Goal: Information Seeking & Learning: Learn about a topic

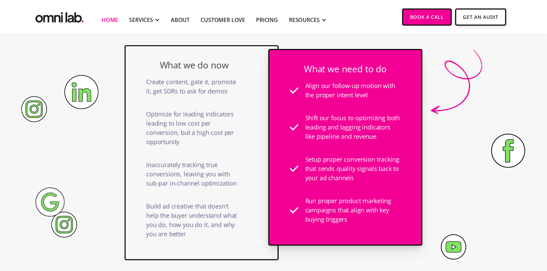
scroll to position [489, 0]
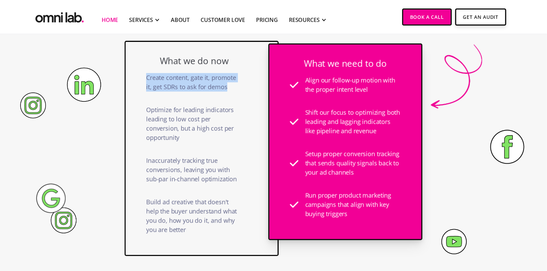
drag, startPoint x: 229, startPoint y: 87, endPoint x: 146, endPoint y: 78, distance: 83.4
click at [146, 78] on div "Create content, gate it, promote it, get SDRs to ask for demos" at bounding box center [194, 82] width 96 height 32
click at [234, 87] on div "Create content, gate it, promote it, get SDRs to ask for demos" at bounding box center [194, 82] width 96 height 32
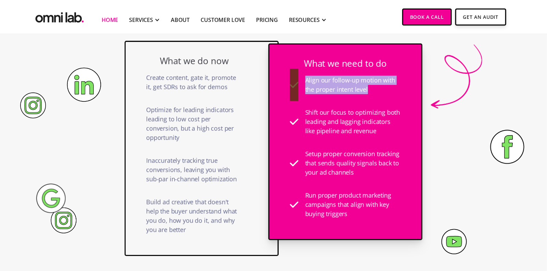
drag, startPoint x: 371, startPoint y: 89, endPoint x: 299, endPoint y: 82, distance: 72.6
click at [299, 82] on div "Align our follow-up motion with the proper intent level" at bounding box center [345, 85] width 111 height 32
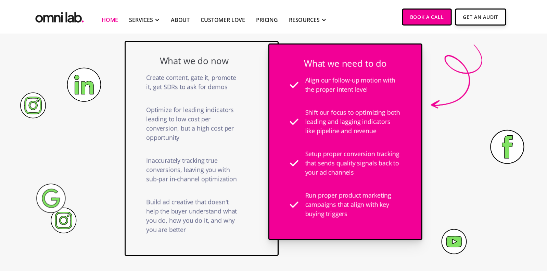
click at [138, 95] on div "What we do now Create content, gate it, promote it, get SDRs to ask for demos O…" at bounding box center [202, 148] width 154 height 215
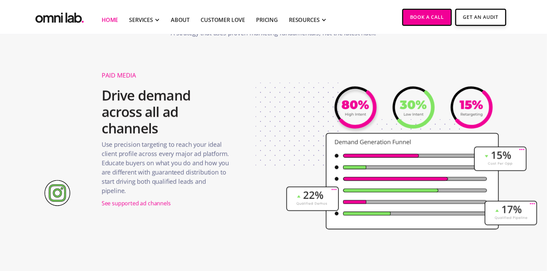
scroll to position [784, 0]
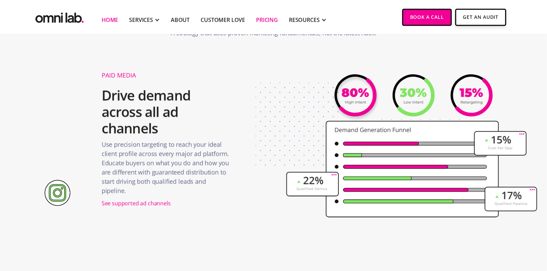
click at [260, 18] on link "Pricing" at bounding box center [267, 20] width 22 height 8
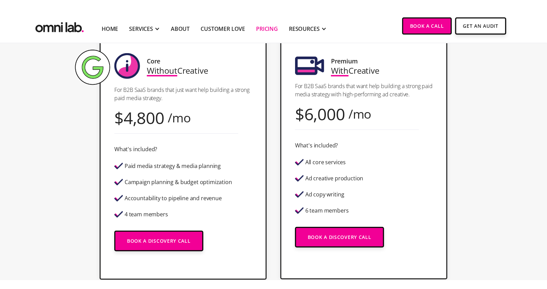
scroll to position [192, 0]
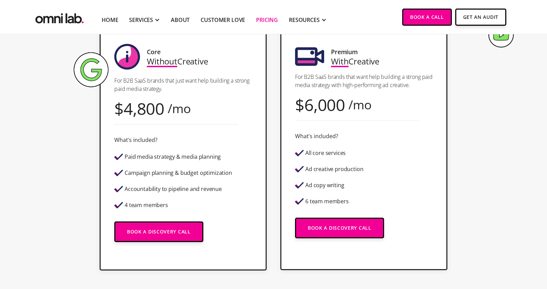
click at [80, 102] on div "Core Without Creative For B2B SaaS brands that just want help building a strong…" at bounding box center [273, 146] width 416 height 248
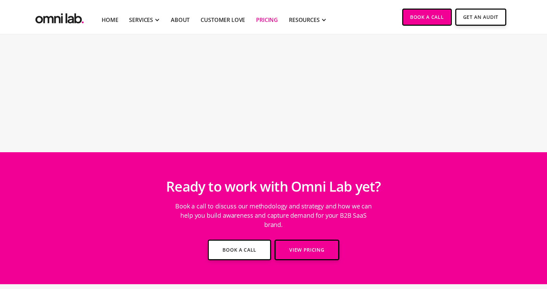
scroll to position [2043, 0]
